Goal: Task Accomplishment & Management: Use online tool/utility

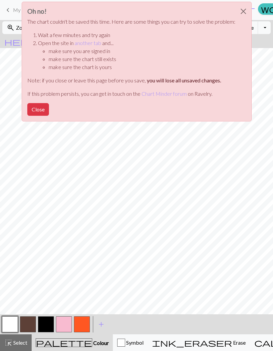
click at [241, 12] on button "Close" at bounding box center [244, 11] width 16 height 19
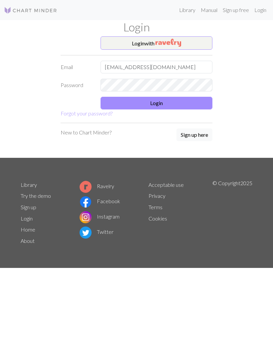
type input "[EMAIL_ADDRESS][DOMAIN_NAME]"
click at [172, 103] on button "Login" at bounding box center [157, 103] width 112 height 13
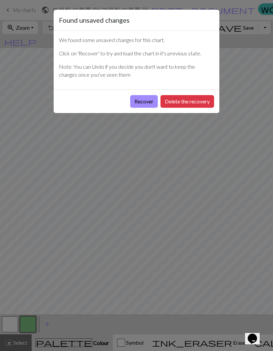
click at [144, 103] on button "Recover" at bounding box center [144, 101] width 28 height 13
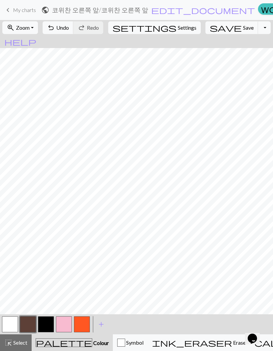
click at [220, 33] on button "save Save Save" at bounding box center [232, 27] width 53 height 13
click at [220, 32] on button "save Save Save" at bounding box center [232, 27] width 53 height 13
click at [6, 14] on span "keyboard_arrow_left" at bounding box center [8, 9] width 8 height 9
click at [5, 13] on span "keyboard_arrow_left" at bounding box center [8, 9] width 8 height 9
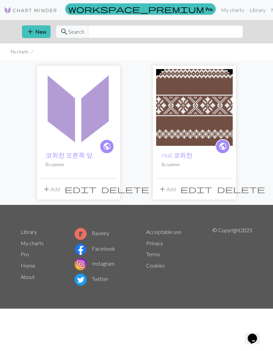
click at [41, 32] on button "add New" at bounding box center [36, 31] width 29 height 13
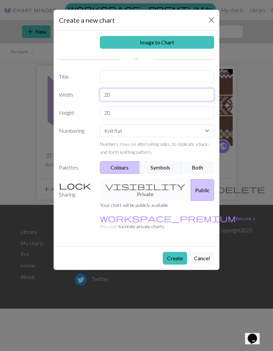
click at [141, 95] on input "20" at bounding box center [157, 94] width 115 height 13
type input "2"
type input "57"
click at [160, 113] on input "20" at bounding box center [157, 112] width 115 height 13
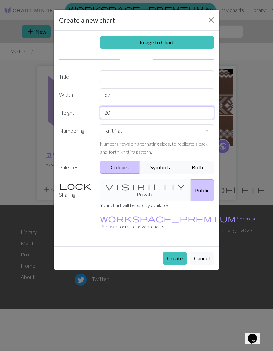
type input "2"
type input "93"
click at [167, 69] on div "Image to Chart Title Width 57 Height 93 Numbering Knit flat Knit in the round L…" at bounding box center [137, 138] width 166 height 215
click at [171, 77] on input "text" at bounding box center [157, 76] width 115 height 13
type input "코위찬 소매 오른"
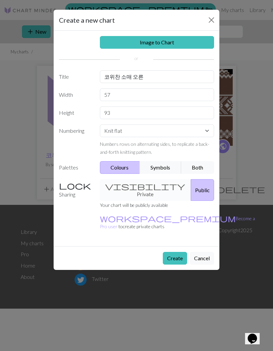
click at [175, 252] on button "Create" at bounding box center [175, 258] width 24 height 13
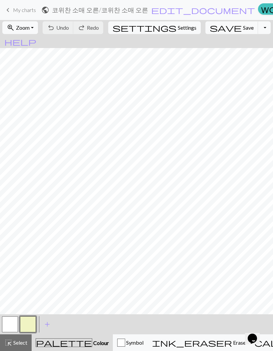
click at [35, 33] on button "zoom_in Zoom Zoom" at bounding box center [20, 27] width 36 height 13
click at [24, 45] on button "Fit all" at bounding box center [29, 42] width 53 height 11
click at [29, 322] on button "button" at bounding box center [28, 324] width 16 height 16
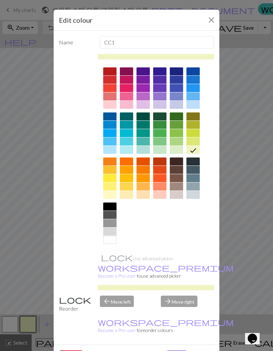
click at [23, 340] on div "Edit colour Name CC1 Use advanced picker workspace_premium Become a Pro user to…" at bounding box center [136, 175] width 273 height 351
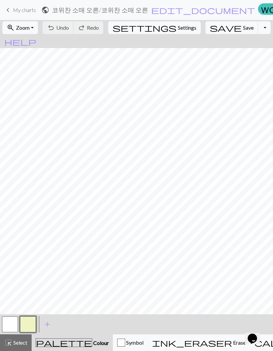
click at [32, 323] on button "button" at bounding box center [28, 324] width 16 height 16
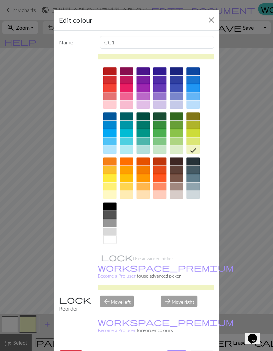
click at [31, 325] on div "Edit colour Name CC1 Use advanced picker workspace_premium Become a Pro user to…" at bounding box center [136, 175] width 273 height 351
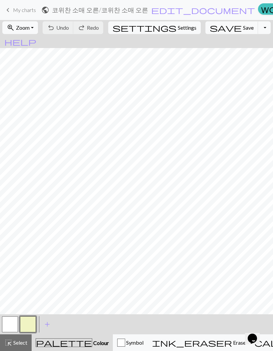
click at [30, 323] on button "button" at bounding box center [28, 324] width 16 height 16
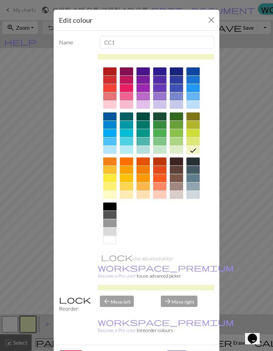
click at [174, 171] on div at bounding box center [176, 170] width 13 height 8
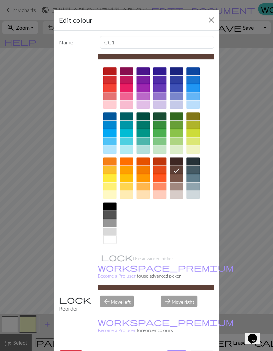
click at [171, 350] on button "Done" at bounding box center [176, 356] width 21 height 13
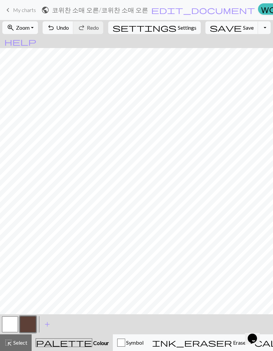
click at [18, 340] on span "Select" at bounding box center [19, 342] width 15 height 6
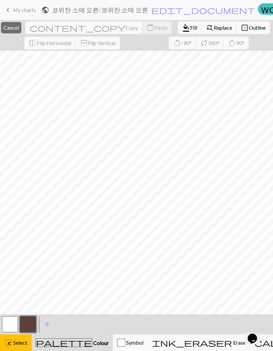
click at [35, 322] on button "button" at bounding box center [28, 324] width 16 height 16
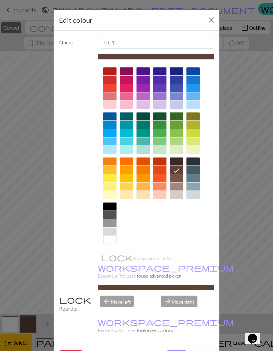
click at [202, 350] on button "Cancel" at bounding box center [202, 356] width 24 height 13
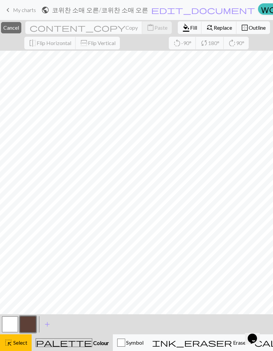
click at [182, 32] on span "format_color_fill" at bounding box center [186, 27] width 8 height 9
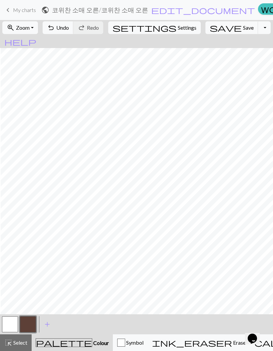
scroll to position [55, 1]
click at [18, 343] on span "Select" at bounding box center [19, 342] width 15 height 6
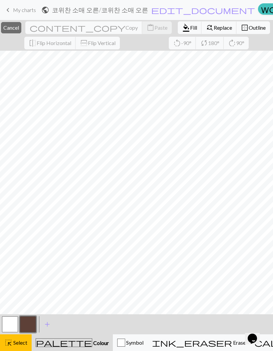
click at [190, 29] on span "Fill" at bounding box center [193, 27] width 7 height 6
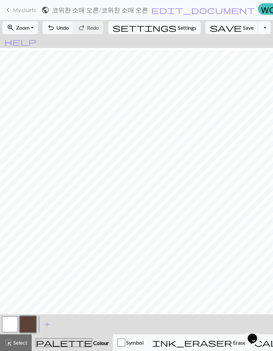
scroll to position [27, 0]
click at [38, 33] on button "zoom_in Zoom Zoom" at bounding box center [20, 27] width 36 height 13
click at [35, 42] on button "Fit all" at bounding box center [29, 42] width 53 height 11
click at [44, 324] on span "add" at bounding box center [47, 323] width 8 height 9
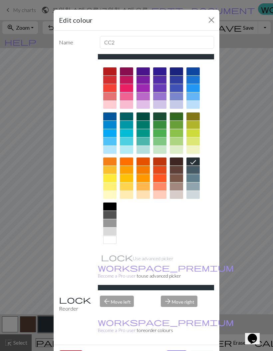
click at [111, 206] on div at bounding box center [109, 206] width 13 height 8
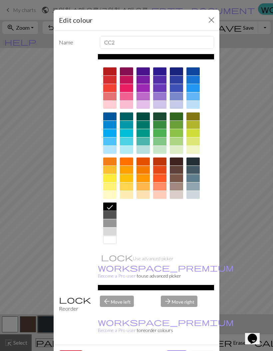
click at [176, 350] on button "Done" at bounding box center [176, 356] width 21 height 13
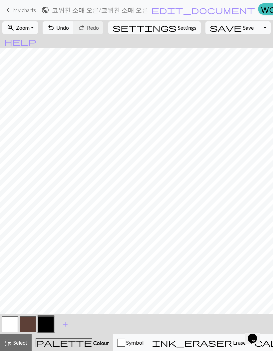
click at [32, 327] on button "button" at bounding box center [28, 324] width 16 height 16
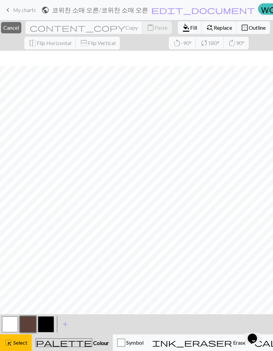
scroll to position [70, 0]
click at [20, 340] on span "Select" at bounding box center [19, 342] width 15 height 6
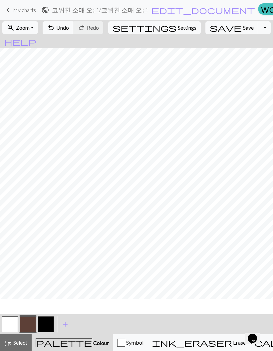
scroll to position [55, 0]
click at [45, 323] on button "button" at bounding box center [46, 324] width 16 height 16
click at [52, 327] on button "button" at bounding box center [46, 324] width 16 height 16
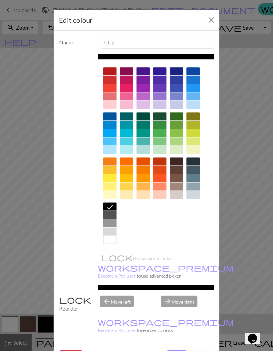
click at [200, 350] on button "Cancel" at bounding box center [202, 356] width 24 height 13
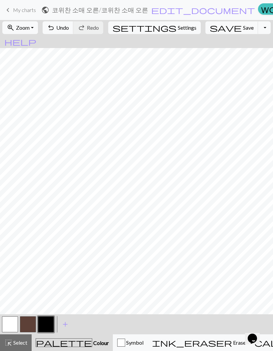
click at [63, 324] on span "add" at bounding box center [65, 323] width 8 height 9
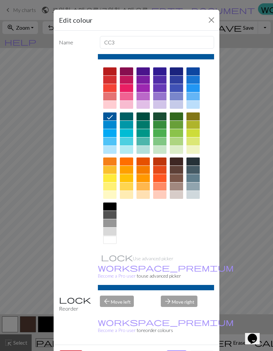
click at [162, 162] on div at bounding box center [159, 161] width 13 height 8
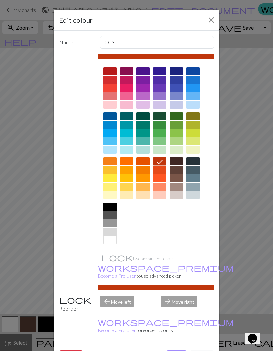
click at [149, 89] on div at bounding box center [143, 88] width 13 height 8
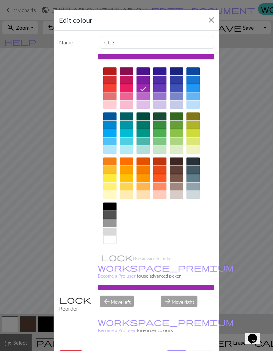
click at [169, 350] on button "Done" at bounding box center [176, 356] width 21 height 13
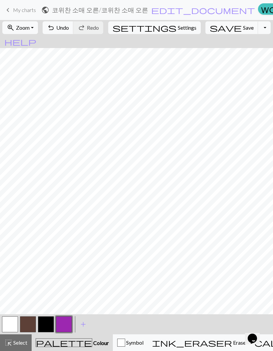
click at [30, 326] on button "button" at bounding box center [28, 324] width 16 height 16
click at [42, 326] on button "button" at bounding box center [46, 324] width 16 height 16
click at [29, 322] on button "button" at bounding box center [28, 324] width 16 height 16
click at [48, 323] on button "button" at bounding box center [46, 324] width 16 height 16
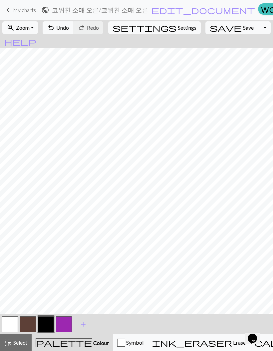
click at [24, 328] on button "button" at bounding box center [28, 324] width 16 height 16
click at [44, 326] on button "button" at bounding box center [46, 324] width 16 height 16
click at [48, 324] on button "button" at bounding box center [46, 324] width 16 height 16
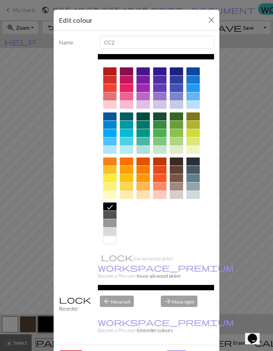
click at [195, 350] on button "Cancel" at bounding box center [202, 356] width 24 height 13
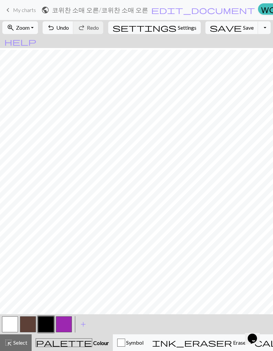
scroll to position [55, 0]
click at [31, 322] on button "button" at bounding box center [28, 324] width 16 height 16
click at [44, 326] on button "button" at bounding box center [46, 324] width 16 height 16
click at [55, 26] on span "undo" at bounding box center [51, 27] width 8 height 9
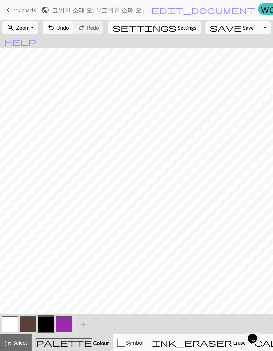
click at [55, 32] on span "undo" at bounding box center [51, 27] width 8 height 9
click at [69, 30] on span "Undo" at bounding box center [62, 27] width 13 height 6
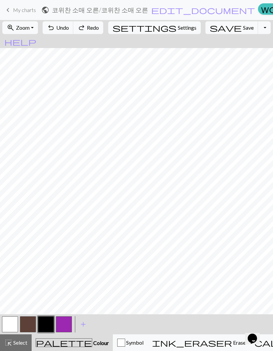
click at [69, 28] on span "Undo" at bounding box center [62, 27] width 13 height 6
click at [74, 33] on button "undo Undo Undo" at bounding box center [58, 27] width 31 height 13
click at [55, 25] on span "undo" at bounding box center [51, 27] width 8 height 9
click at [21, 342] on span "Select" at bounding box center [19, 342] width 15 height 6
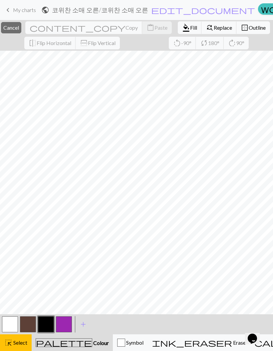
click at [190, 29] on span "Fill" at bounding box center [193, 27] width 7 height 6
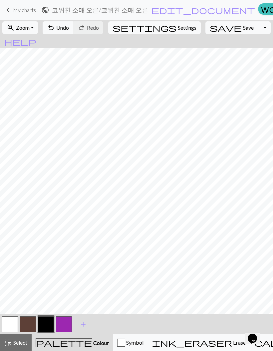
click at [49, 325] on button "button" at bounding box center [46, 324] width 16 height 16
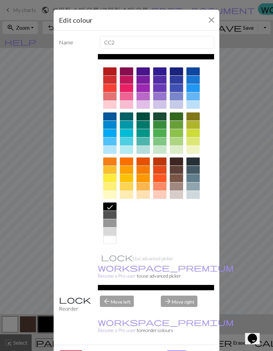
click at [208, 23] on button "Close" at bounding box center [211, 20] width 11 height 11
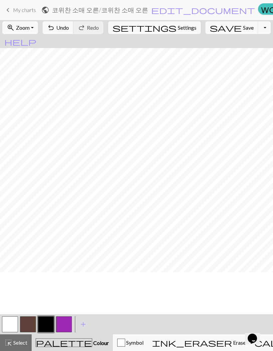
scroll to position [0, 0]
click at [55, 28] on span "undo" at bounding box center [51, 27] width 8 height 9
click at [69, 28] on span "Undo" at bounding box center [62, 27] width 13 height 6
click at [22, 342] on span "Select" at bounding box center [19, 342] width 15 height 6
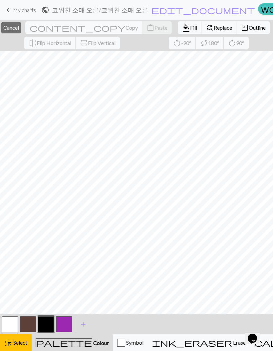
click at [16, 346] on div "highlight_alt Select Select" at bounding box center [15, 342] width 23 height 8
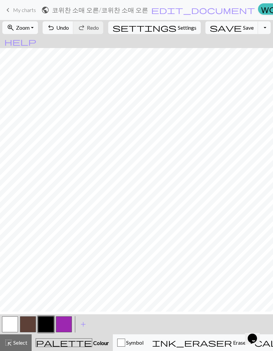
click at [21, 339] on span "Select" at bounding box center [19, 342] width 15 height 6
click at [24, 342] on span "Select" at bounding box center [19, 342] width 15 height 6
click at [22, 344] on span "Select" at bounding box center [19, 342] width 15 height 6
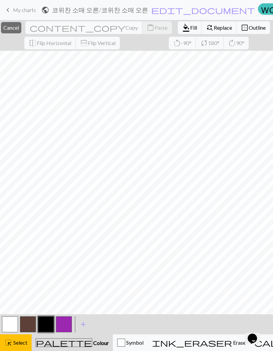
click at [21, 345] on span "Select" at bounding box center [19, 342] width 15 height 6
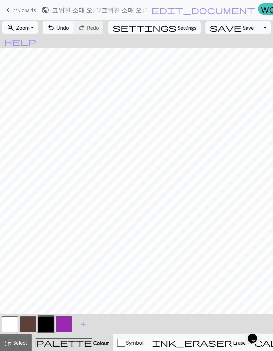
click at [21, 346] on div "highlight_alt Select Select" at bounding box center [15, 342] width 23 height 8
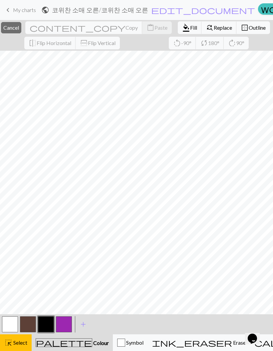
click at [190, 30] on span "Fill" at bounding box center [193, 27] width 7 height 6
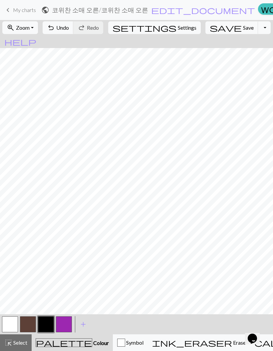
click at [12, 339] on div "highlight_alt Select Select" at bounding box center [15, 342] width 23 height 8
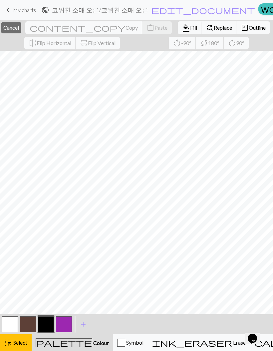
click at [48, 325] on button "button" at bounding box center [46, 324] width 16 height 16
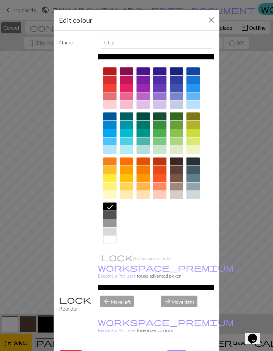
click at [198, 350] on button "Cancel" at bounding box center [202, 356] width 24 height 13
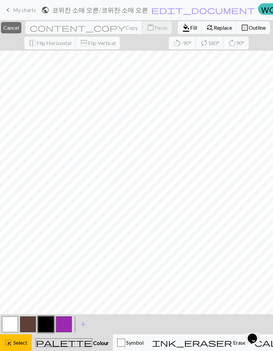
click at [190, 31] on span "Fill" at bounding box center [193, 27] width 7 height 6
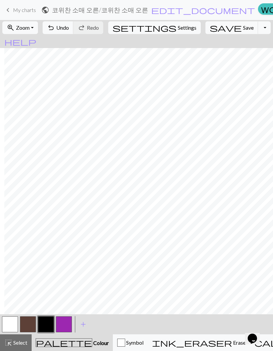
scroll to position [0, 6]
click at [47, 329] on button "button" at bounding box center [46, 324] width 16 height 16
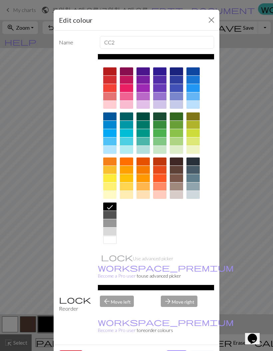
click at [201, 350] on button "Cancel" at bounding box center [202, 356] width 24 height 13
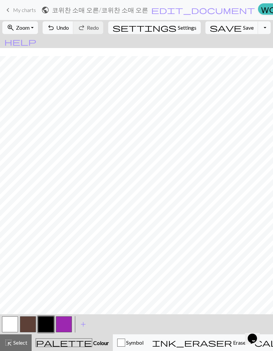
scroll to position [55, 6]
click at [31, 326] on button "button" at bounding box center [28, 324] width 16 height 16
click at [45, 327] on button "button" at bounding box center [46, 324] width 16 height 16
click at [55, 32] on span "undo" at bounding box center [51, 27] width 8 height 9
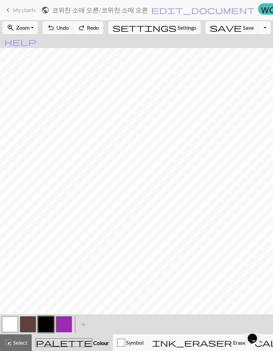
click at [69, 30] on span "Undo" at bounding box center [62, 27] width 13 height 6
click at [74, 27] on button "undo Undo Undo" at bounding box center [58, 27] width 31 height 13
click at [55, 29] on span "undo" at bounding box center [51, 27] width 8 height 9
click at [74, 31] on button "undo Undo Undo" at bounding box center [58, 27] width 31 height 13
click at [106, 18] on nav "keyboard_arrow_left My charts public 코위찬 소매 오른 / 코위찬 소매 오른 edit_document Edit s…" at bounding box center [136, 10] width 273 height 20
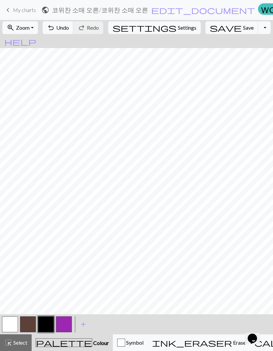
click at [69, 30] on span "Undo" at bounding box center [62, 27] width 13 height 6
click at [29, 322] on button "button" at bounding box center [28, 324] width 16 height 16
click at [43, 319] on button "button" at bounding box center [46, 324] width 16 height 16
click at [69, 31] on span "Undo" at bounding box center [62, 27] width 13 height 6
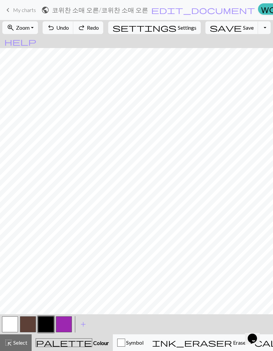
click at [29, 316] on button "button" at bounding box center [28, 324] width 16 height 16
click at [47, 322] on button "button" at bounding box center [46, 324] width 16 height 16
click at [29, 321] on button "button" at bounding box center [28, 324] width 16 height 16
click at [29, 322] on button "button" at bounding box center [28, 324] width 16 height 16
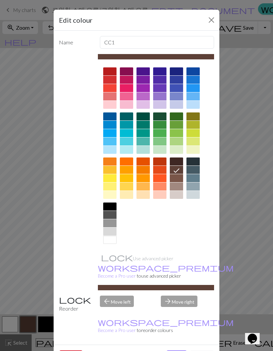
click at [44, 324] on div "Edit colour Name CC1 Use advanced picker workspace_premium Become a Pro user to…" at bounding box center [136, 175] width 273 height 351
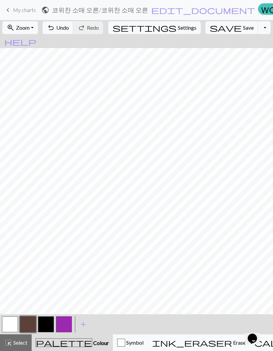
click at [45, 321] on button "button" at bounding box center [46, 324] width 16 height 16
click at [26, 323] on button "button" at bounding box center [28, 324] width 16 height 16
click at [10, 317] on button "button" at bounding box center [10, 324] width 16 height 16
click at [28, 325] on button "button" at bounding box center [28, 324] width 16 height 16
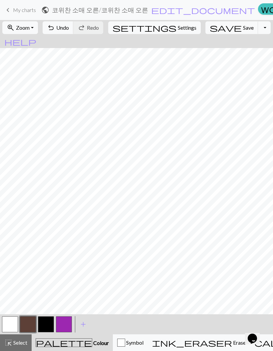
click at [50, 322] on button "button" at bounding box center [46, 324] width 16 height 16
click at [55, 30] on span "undo" at bounding box center [51, 27] width 8 height 9
click at [31, 323] on button "button" at bounding box center [28, 324] width 16 height 16
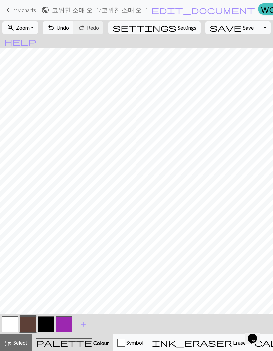
click at [35, 320] on button "button" at bounding box center [28, 324] width 16 height 16
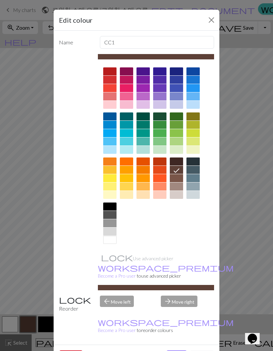
click at [194, 350] on button "Cancel" at bounding box center [202, 356] width 24 height 13
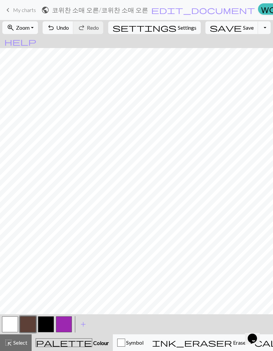
click at [41, 328] on button "button" at bounding box center [46, 324] width 16 height 16
click at [30, 322] on button "button" at bounding box center [28, 324] width 16 height 16
click at [43, 330] on button "button" at bounding box center [46, 324] width 16 height 16
click at [32, 322] on button "button" at bounding box center [28, 324] width 16 height 16
click at [44, 326] on button "button" at bounding box center [46, 324] width 16 height 16
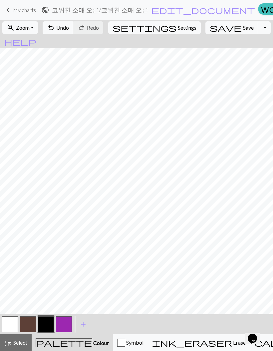
click at [69, 30] on span "Undo" at bounding box center [62, 27] width 13 height 6
click at [69, 28] on span "Undo" at bounding box center [62, 27] width 13 height 6
click at [32, 317] on button "button" at bounding box center [28, 324] width 16 height 16
click at [50, 323] on button "button" at bounding box center [46, 324] width 16 height 16
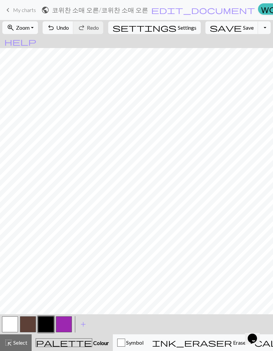
click at [31, 321] on button "button" at bounding box center [28, 324] width 16 height 16
click at [47, 322] on button "button" at bounding box center [46, 324] width 16 height 16
click at [69, 28] on span "Undo" at bounding box center [62, 27] width 13 height 6
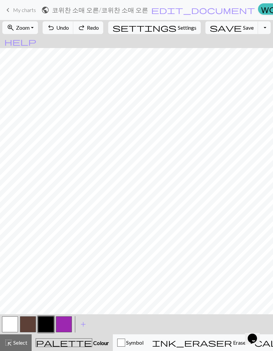
click at [213, 30] on span "save" at bounding box center [226, 27] width 32 height 9
